Goal: Transaction & Acquisition: Purchase product/service

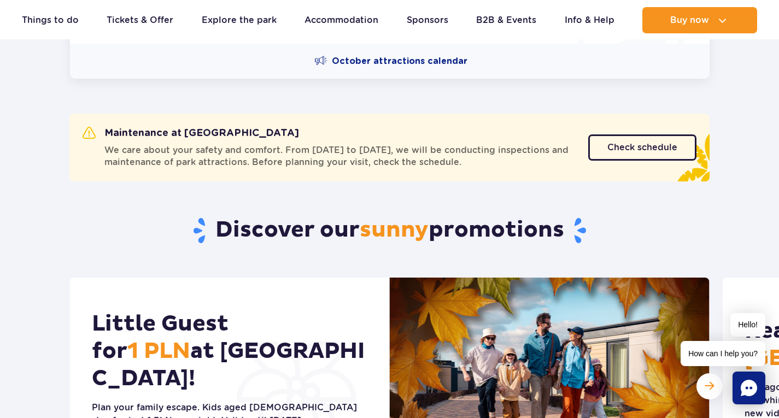
scroll to position [492, 0]
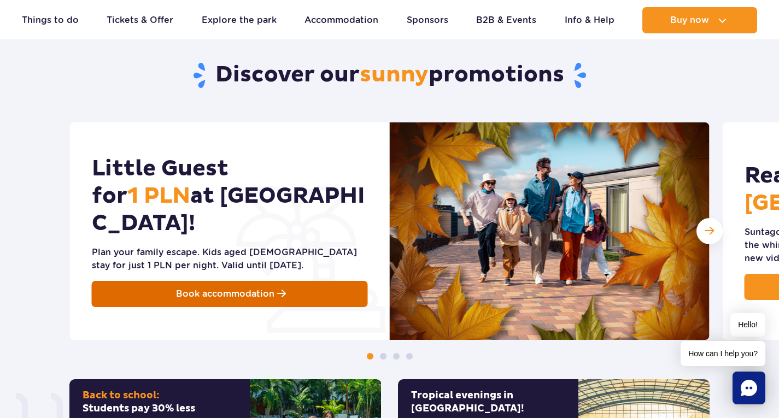
click at [189, 288] on span "Book accommodation" at bounding box center [225, 294] width 98 height 13
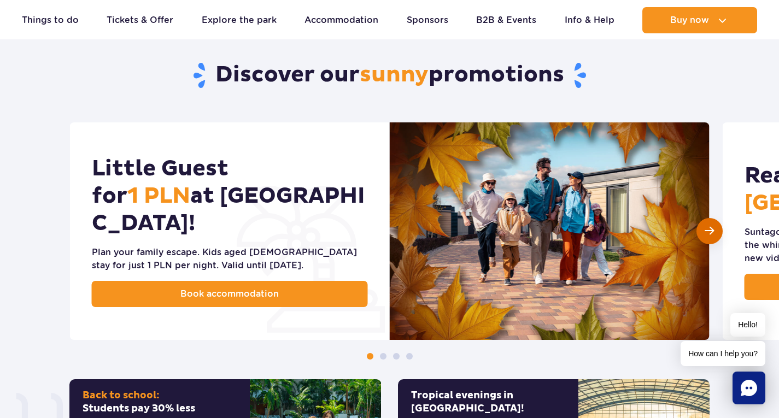
click at [708, 228] on span "Next slide" at bounding box center [709, 231] width 9 height 10
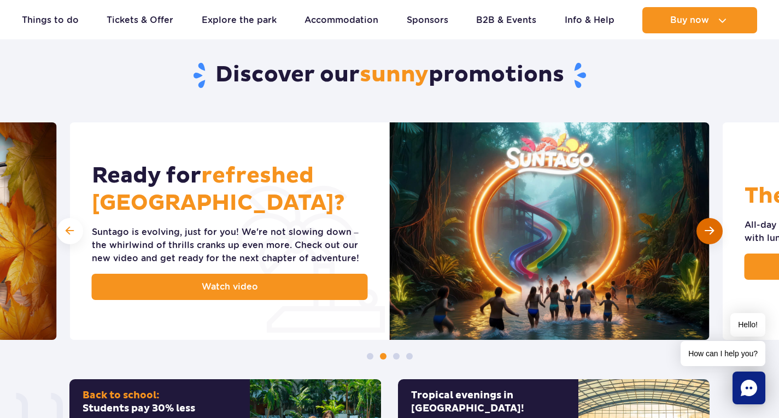
click at [708, 228] on span "Next slide" at bounding box center [709, 231] width 9 height 10
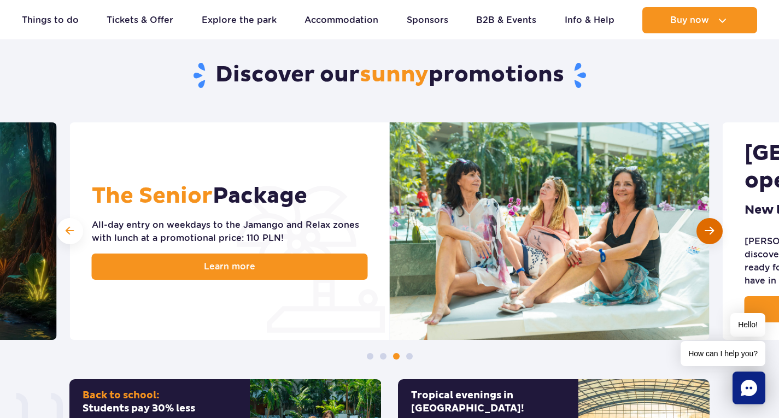
click at [702, 230] on div "Next slide" at bounding box center [710, 231] width 26 height 26
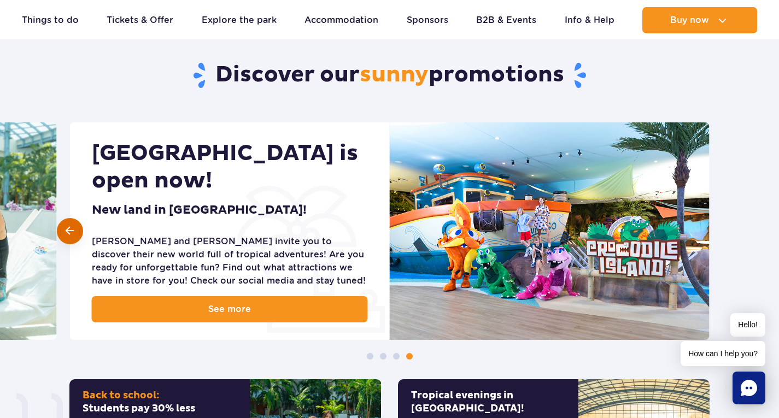
click at [71, 234] on span at bounding box center [70, 231] width 8 height 10
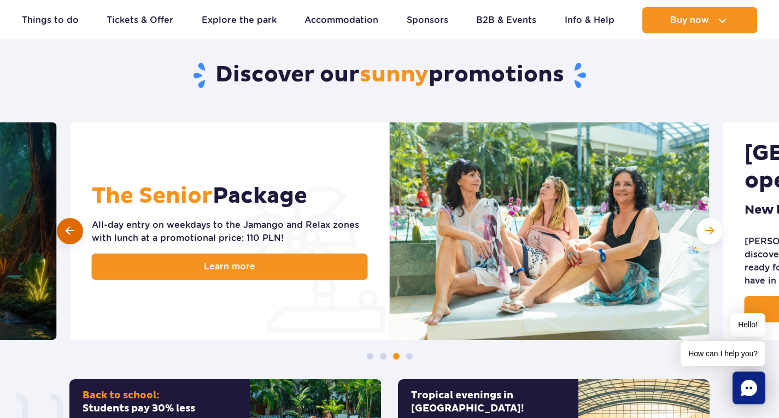
click at [71, 234] on span at bounding box center [70, 231] width 8 height 10
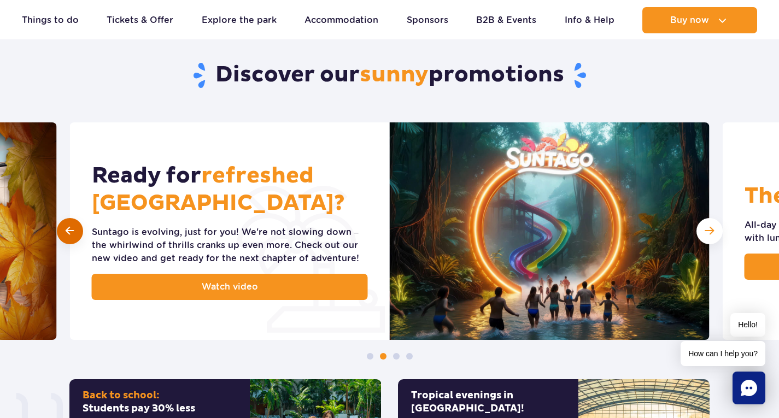
click at [69, 234] on span at bounding box center [70, 231] width 8 height 10
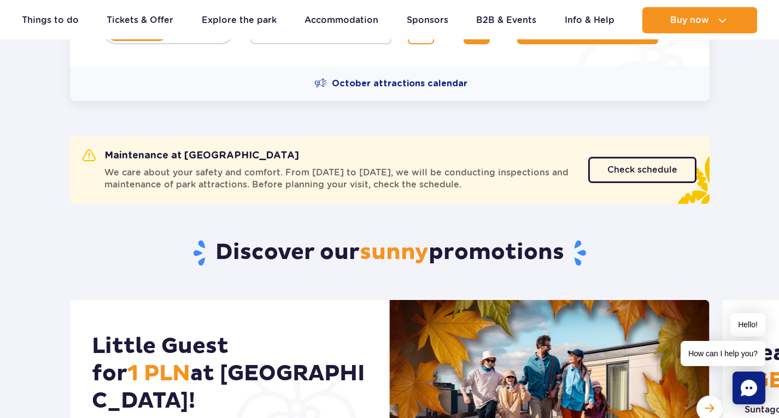
scroll to position [383, 0]
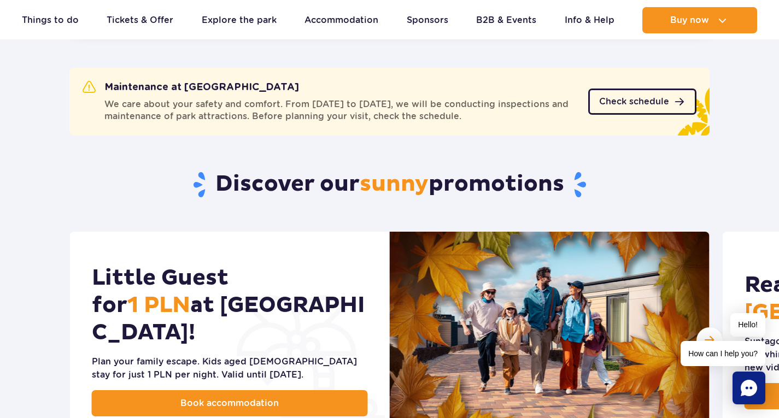
click at [649, 94] on link "Check schedule" at bounding box center [642, 102] width 108 height 26
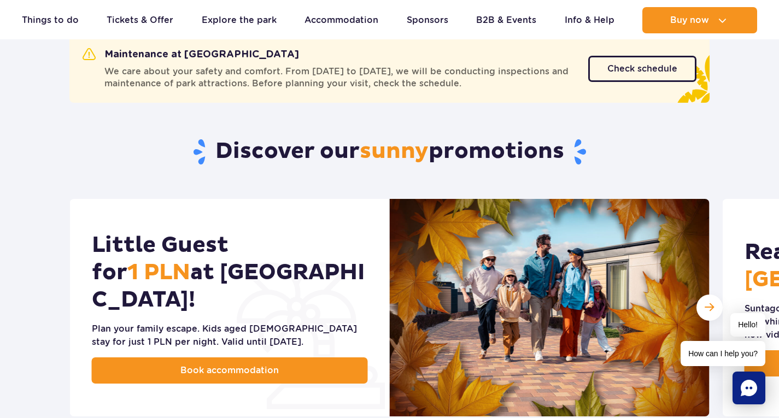
scroll to position [438, 0]
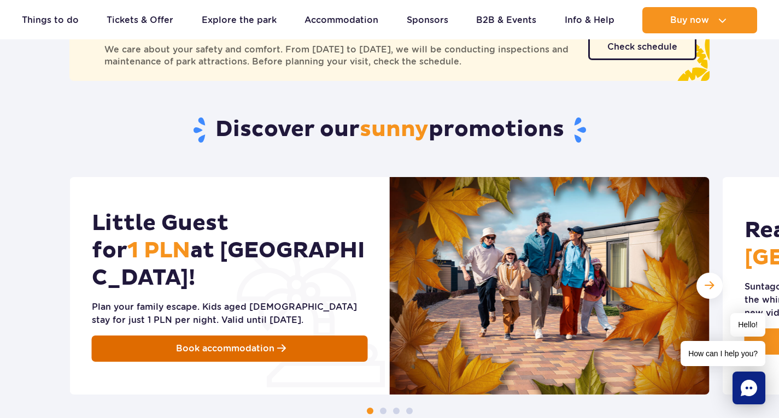
click at [265, 336] on link "Book accommodation" at bounding box center [230, 349] width 276 height 26
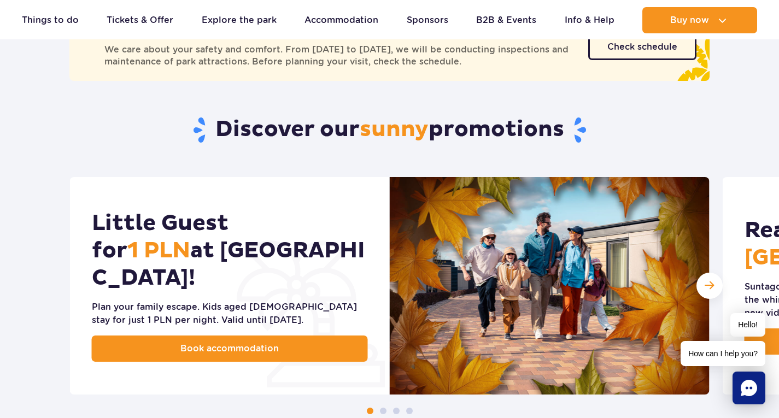
click at [190, 237] on span "1 PLN" at bounding box center [158, 250] width 63 height 27
click at [53, 234] on div "Little Guest for 1 PLN  at [GEOGRAPHIC_DATA]! Plan your family escape. Kids age…" at bounding box center [389, 295] width 779 height 237
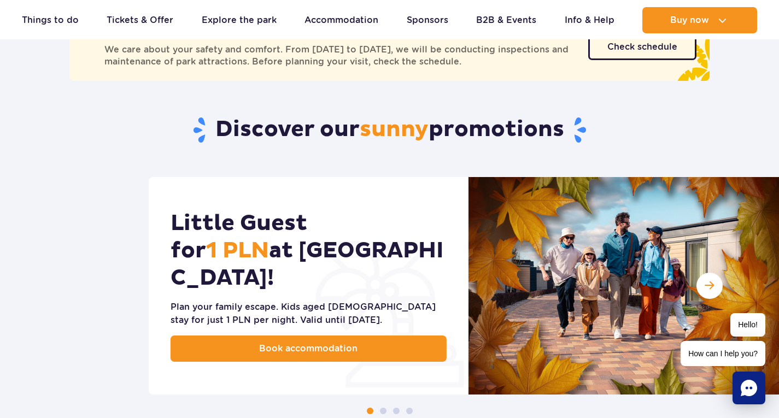
click at [215, 266] on div "Little Guest for 1 PLN  at [GEOGRAPHIC_DATA]! Plan your family escape. Kids age…" at bounding box center [309, 286] width 320 height 218
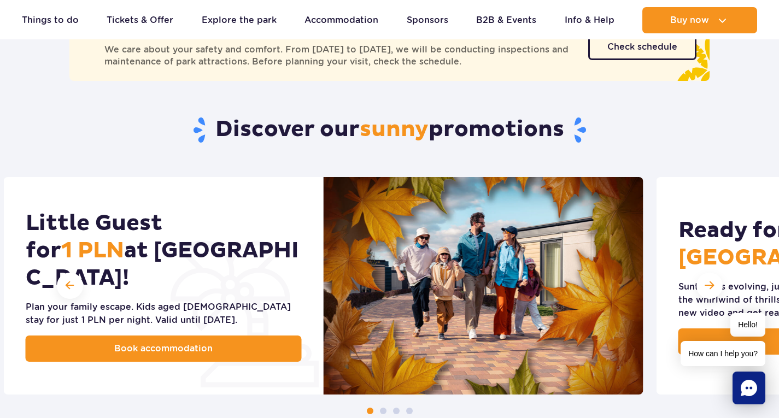
click at [229, 256] on h2 "Little Guest for 1 PLN  at [GEOGRAPHIC_DATA]!" at bounding box center [164, 251] width 276 height 82
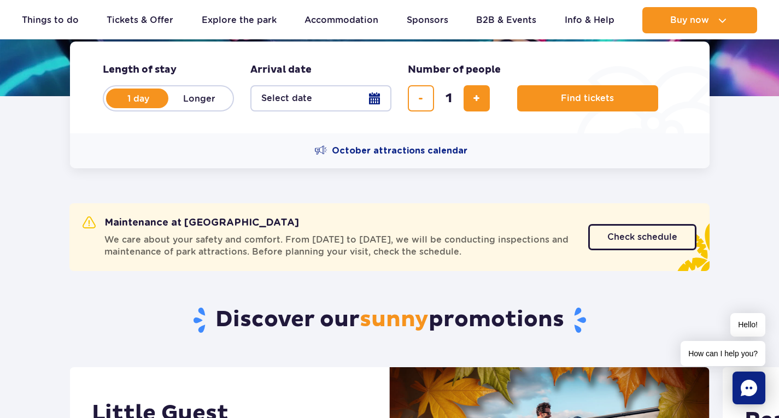
scroll to position [273, 0]
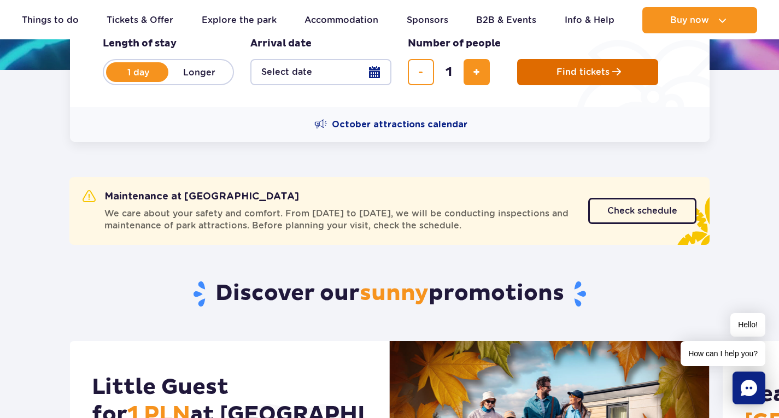
click at [572, 60] on button "Find tickets" at bounding box center [587, 72] width 141 height 26
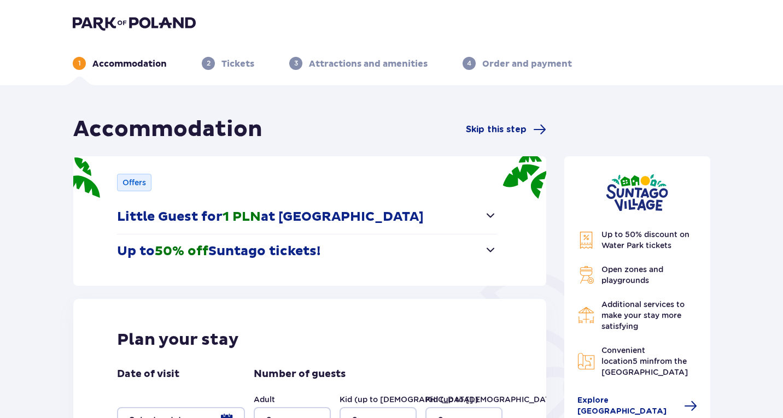
click at [172, 214] on p "Little Guest for 1 PLN at Suntago Village" at bounding box center [270, 217] width 307 height 16
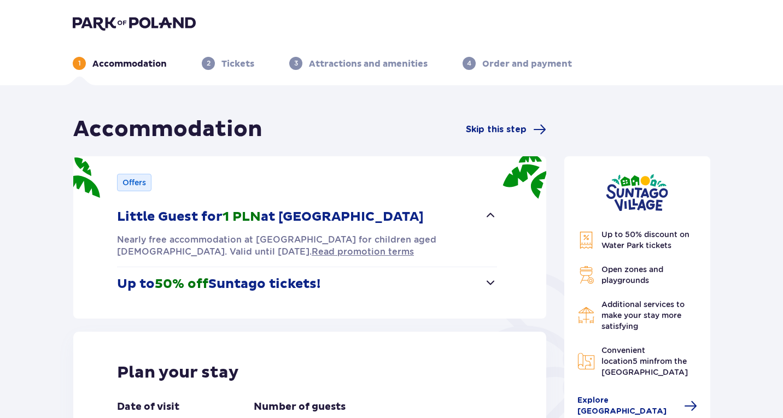
click at [172, 215] on p "Little Guest for 1 PLN at Suntago Village" at bounding box center [270, 217] width 307 height 16
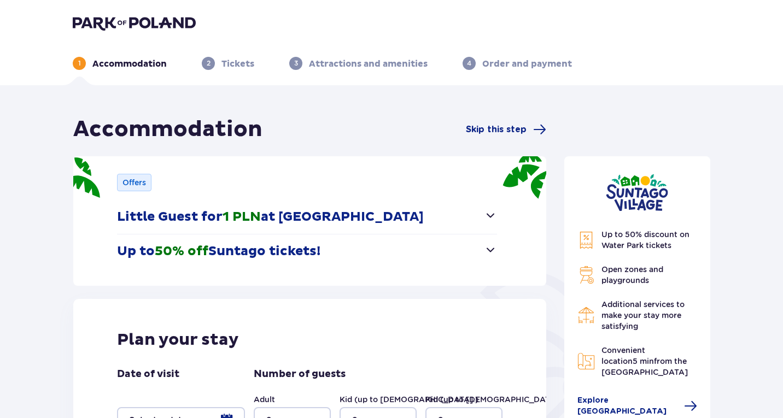
click at [178, 238] on button "Up to 50% off Suntago tickets!" at bounding box center [307, 252] width 380 height 34
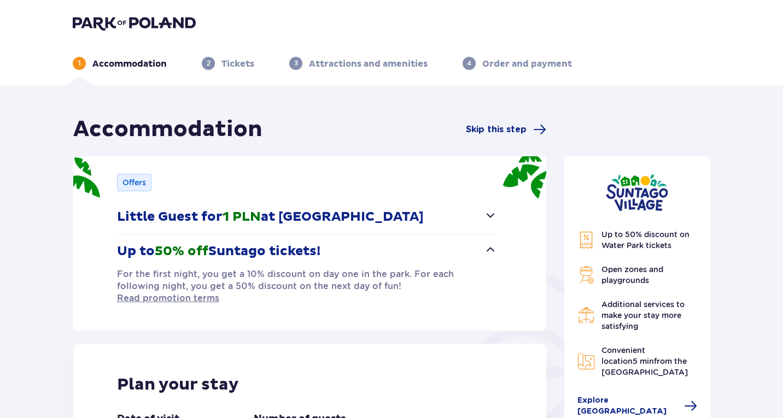
click at [172, 244] on span "50% off" at bounding box center [182, 251] width 54 height 16
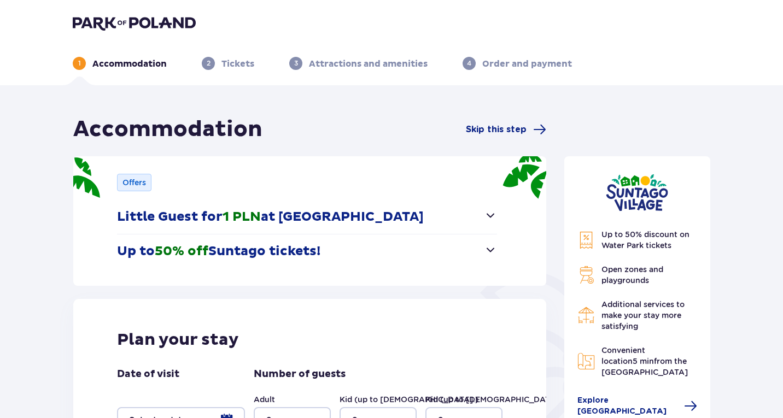
drag, startPoint x: 130, startPoint y: 171, endPoint x: 124, endPoint y: 160, distance: 12.5
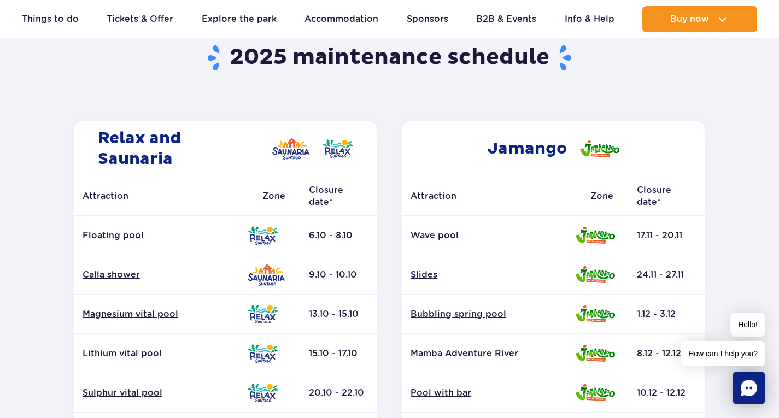
scroll to position [219, 0]
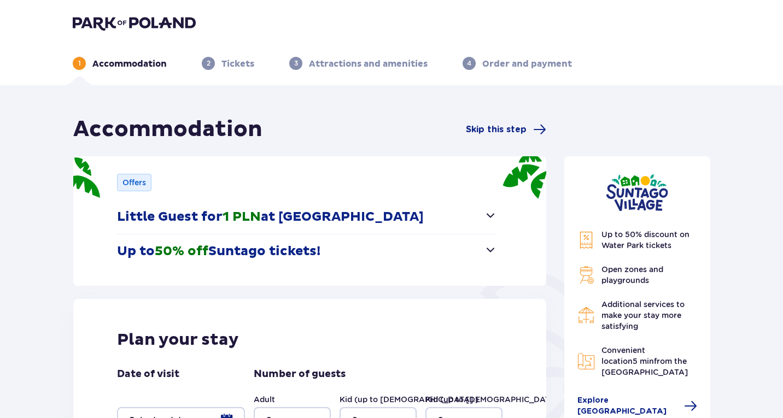
click at [252, 207] on button "Little Guest for 1 PLN at Suntago Village" at bounding box center [307, 217] width 380 height 34
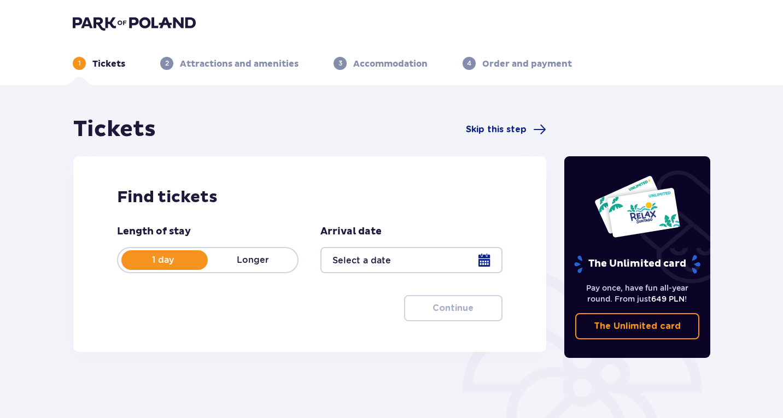
click at [328, 253] on div at bounding box center [411, 260] width 182 height 26
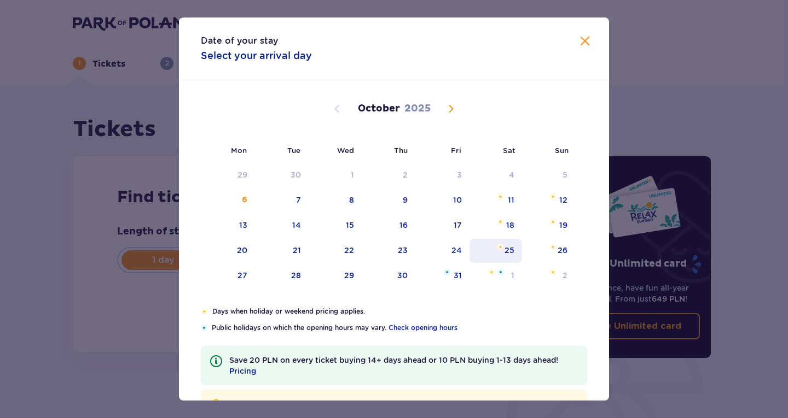
click at [490, 250] on div "25" at bounding box center [495, 251] width 53 height 24
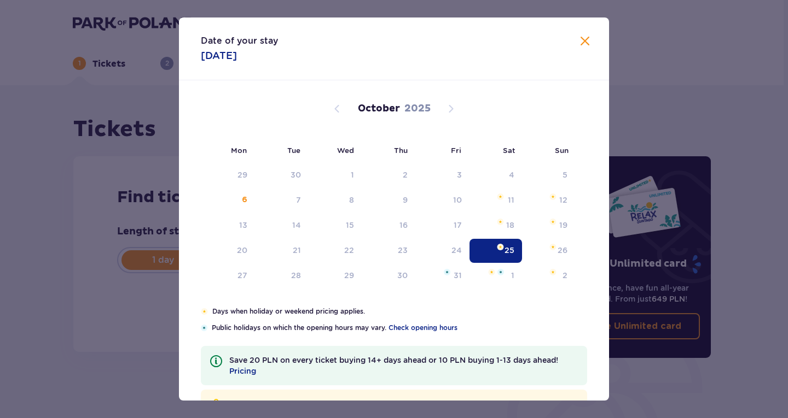
type input "25.10.25"
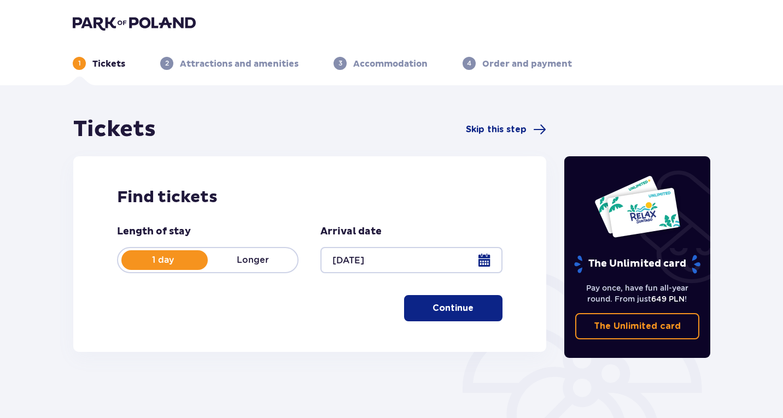
click at [460, 311] on p "Continue" at bounding box center [453, 308] width 41 height 12
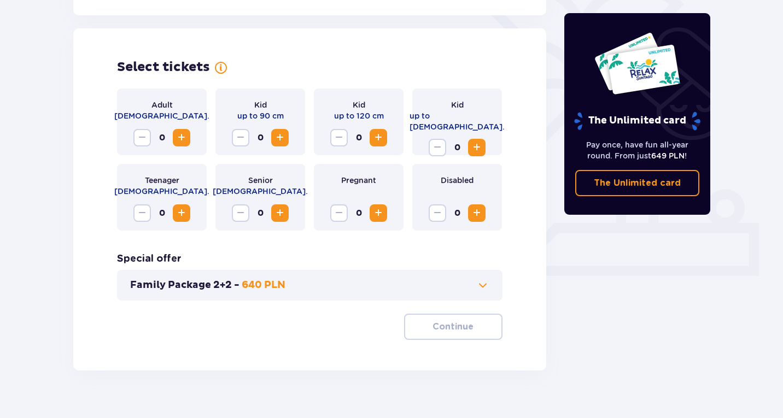
scroll to position [304, 0]
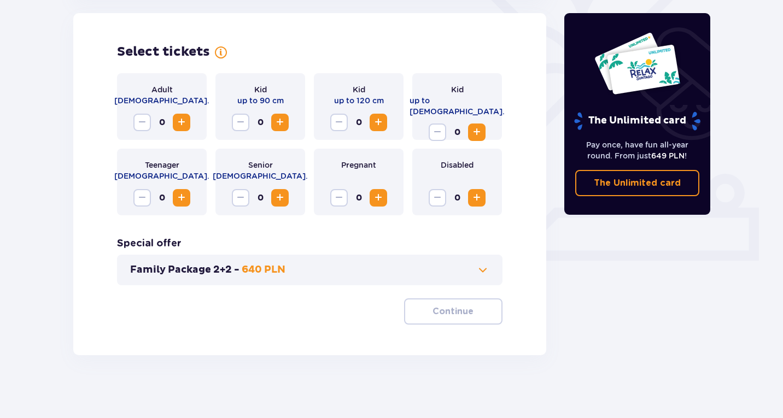
click at [183, 116] on span "Increase" at bounding box center [181, 122] width 13 height 13
